Goal: Task Accomplishment & Management: Manage account settings

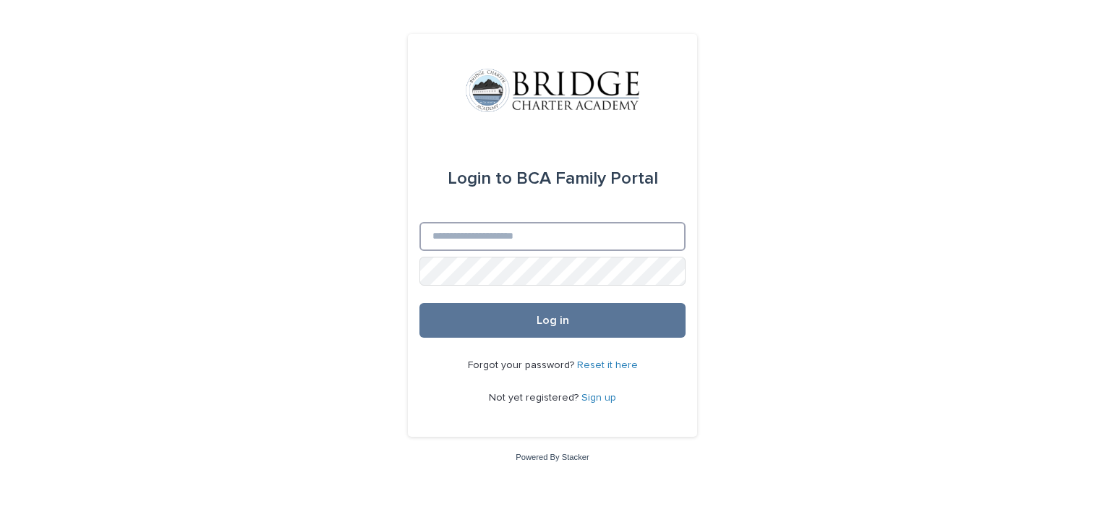
click at [590, 243] on input "Email" at bounding box center [553, 236] width 266 height 29
type input "**********"
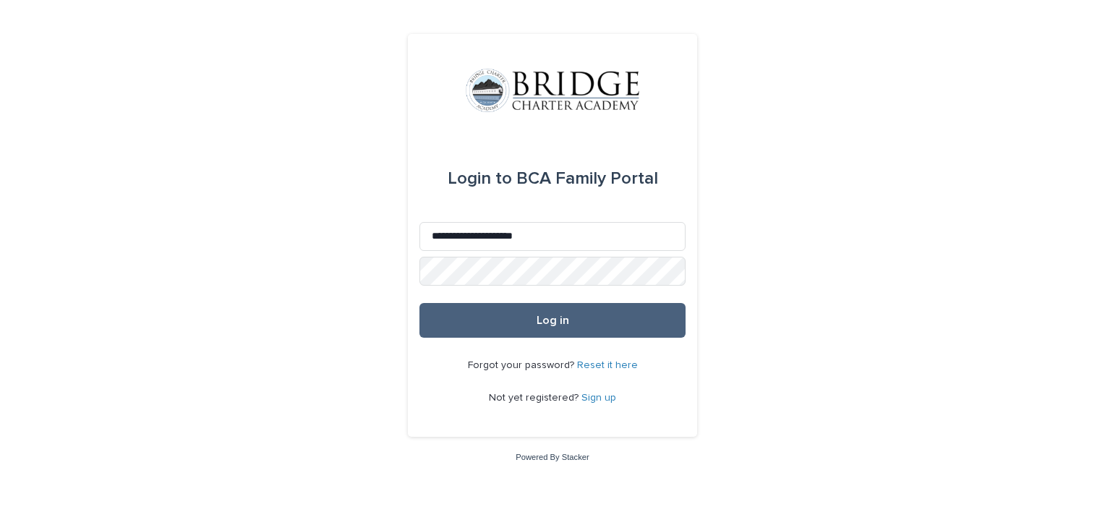
click at [572, 320] on button "Log in" at bounding box center [553, 320] width 266 height 35
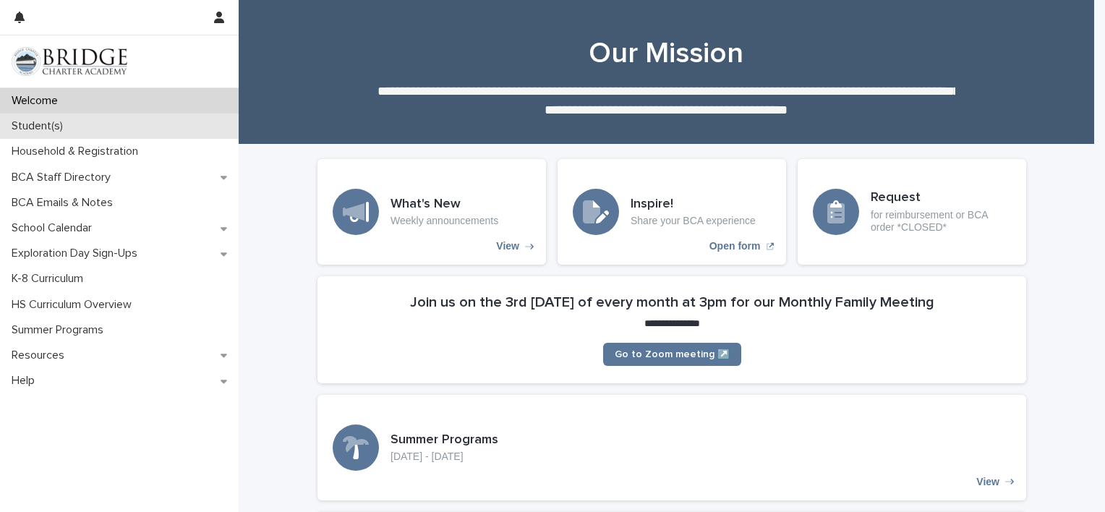
click at [108, 123] on div "Student(s)" at bounding box center [119, 126] width 239 height 25
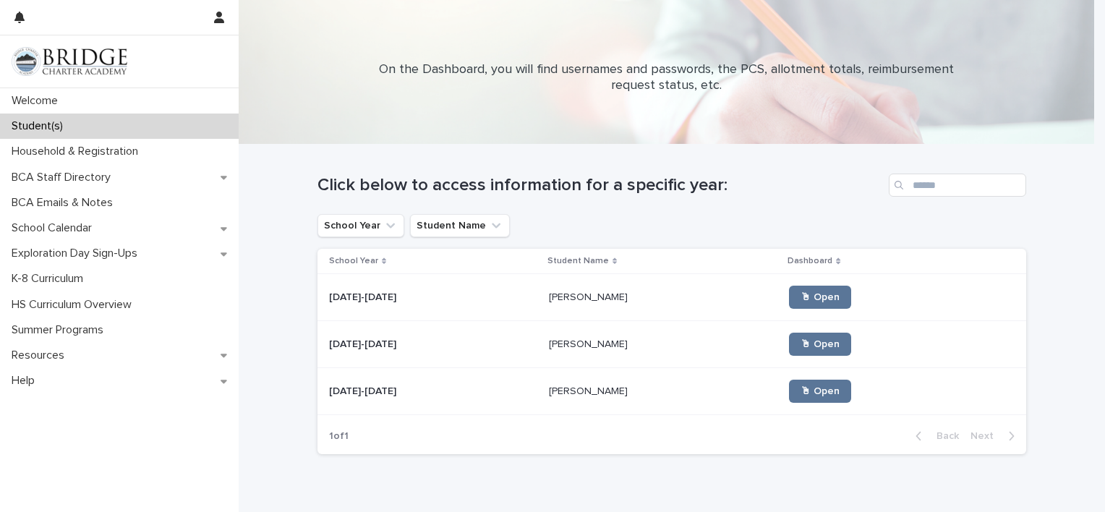
click at [584, 339] on p "Micah Noriega" at bounding box center [590, 343] width 82 height 15
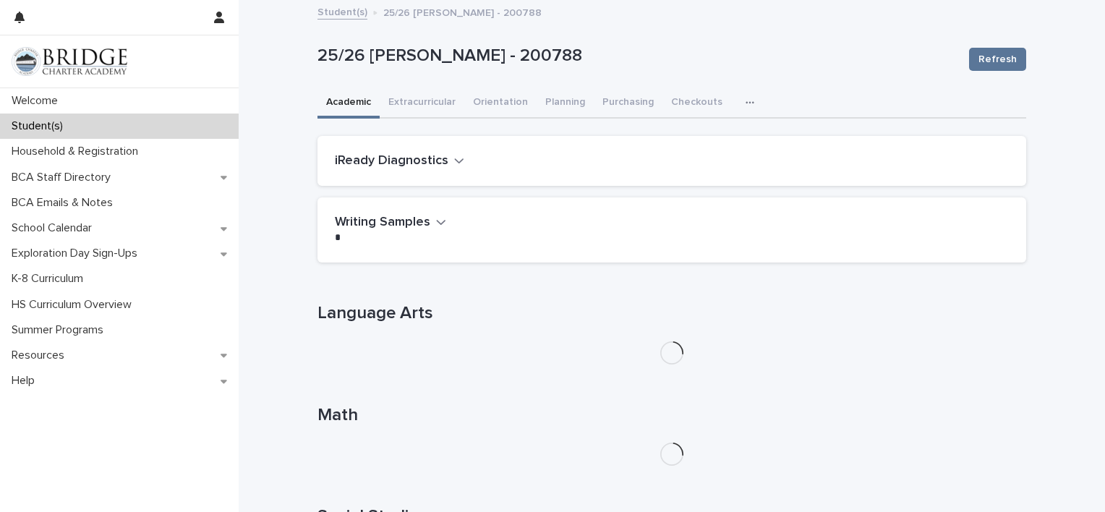
click at [746, 103] on icon "button" at bounding box center [750, 103] width 9 height 10
click at [676, 158] on span "General" at bounding box center [682, 162] width 38 height 10
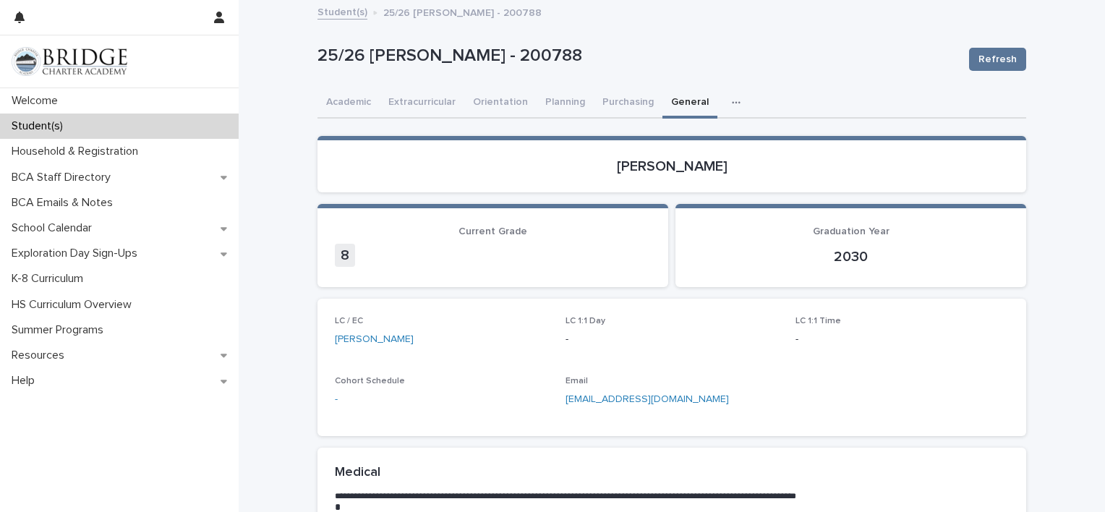
click at [336, 12] on link "Student(s)" at bounding box center [343, 11] width 50 height 17
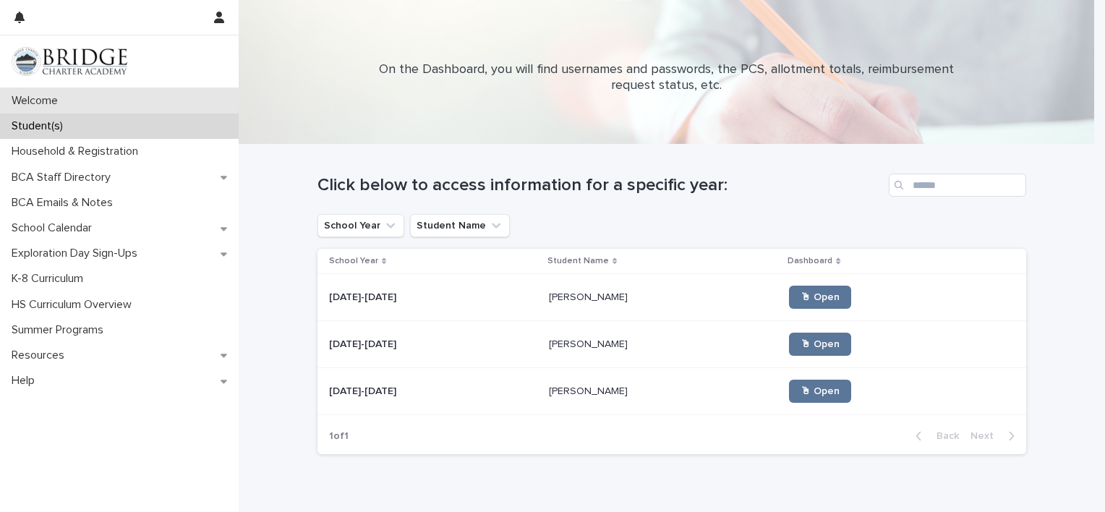
click at [132, 103] on div "Welcome" at bounding box center [119, 100] width 239 height 25
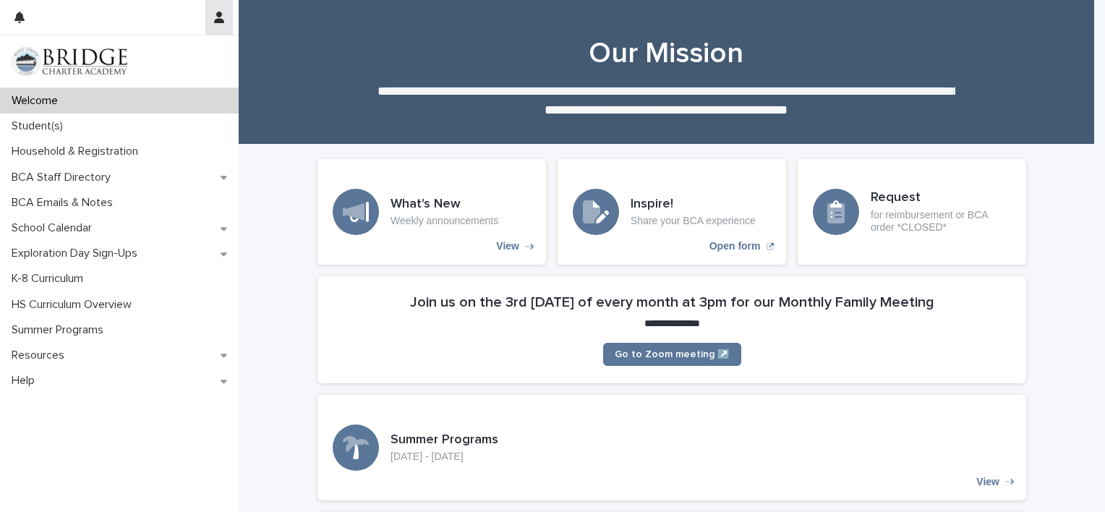
click at [216, 14] on icon "button" at bounding box center [219, 18] width 10 height 12
click at [153, 54] on p "Log Out" at bounding box center [177, 61] width 91 height 25
